Goal: Information Seeking & Learning: Learn about a topic

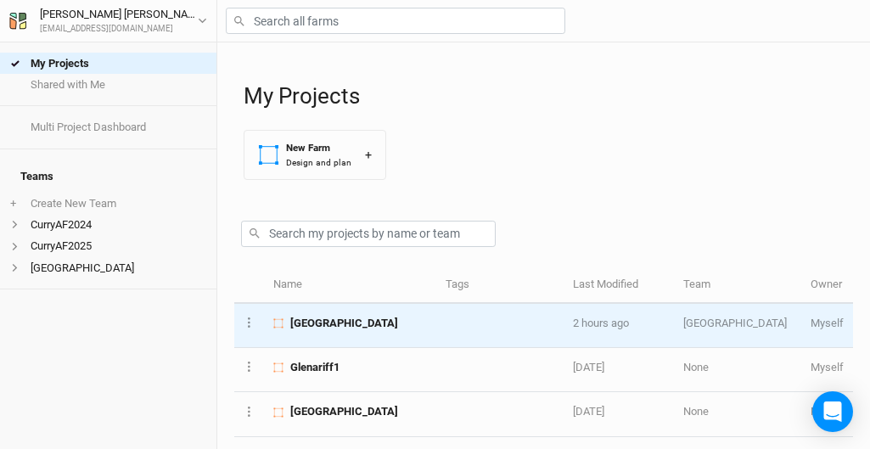
click at [329, 316] on span "[GEOGRAPHIC_DATA]" at bounding box center [344, 323] width 108 height 15
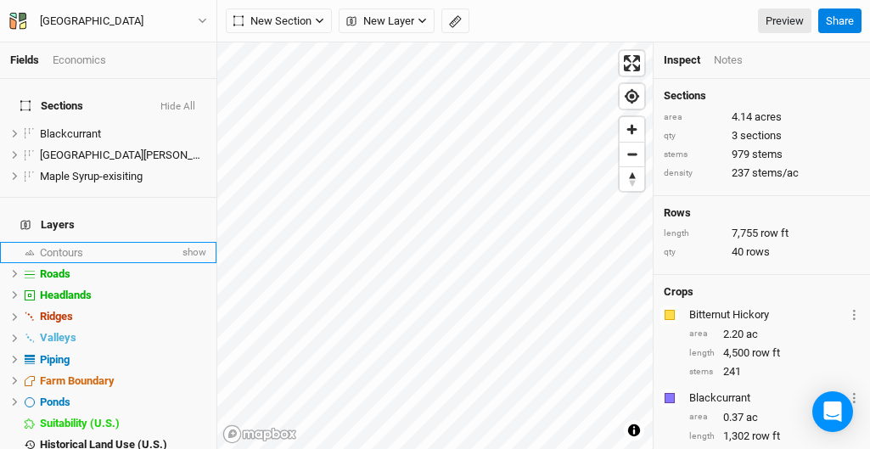
click at [66, 246] on span "Contours" at bounding box center [61, 252] width 43 height 13
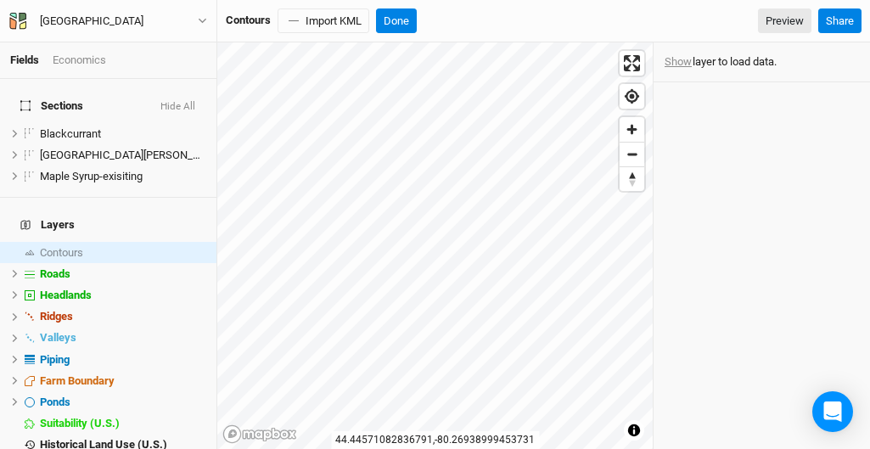
click at [675, 59] on button "Show" at bounding box center [678, 62] width 29 height 19
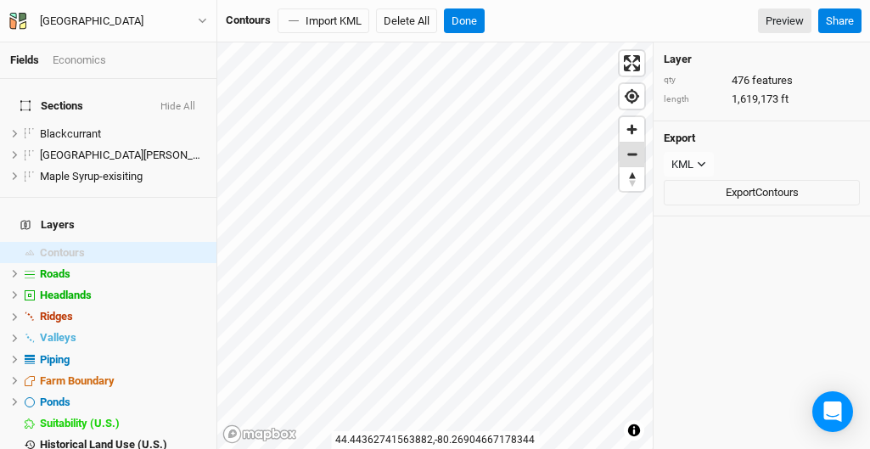
click at [636, 155] on span "Zoom out" at bounding box center [632, 155] width 25 height 24
click at [632, 126] on span "Zoom in" at bounding box center [632, 129] width 25 height 25
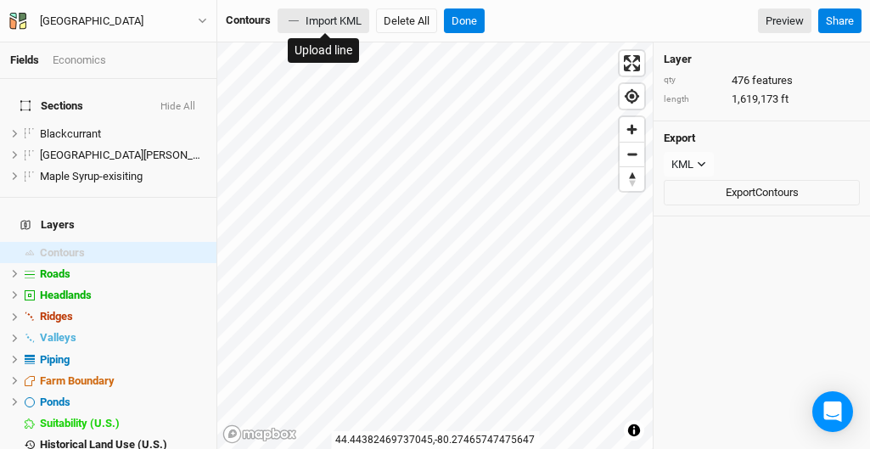
click at [320, 23] on button "Import KML" at bounding box center [324, 20] width 92 height 25
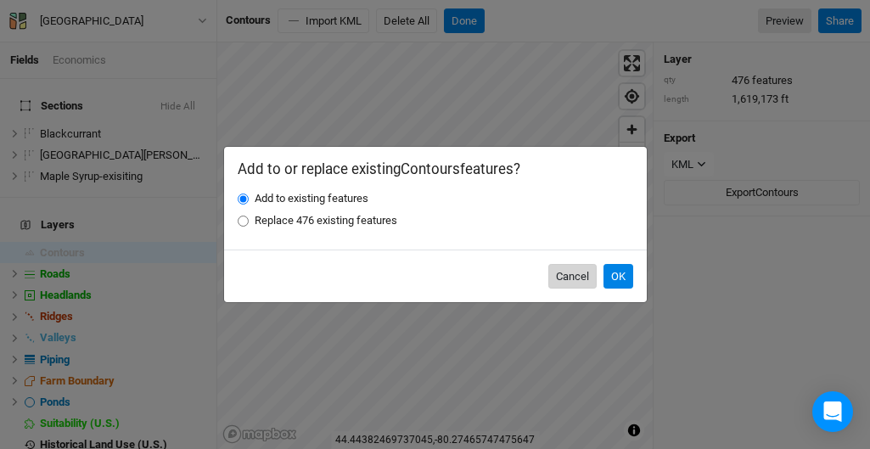
click at [579, 276] on button "Cancel" at bounding box center [573, 276] width 48 height 25
